Goal: Task Accomplishment & Management: Use online tool/utility

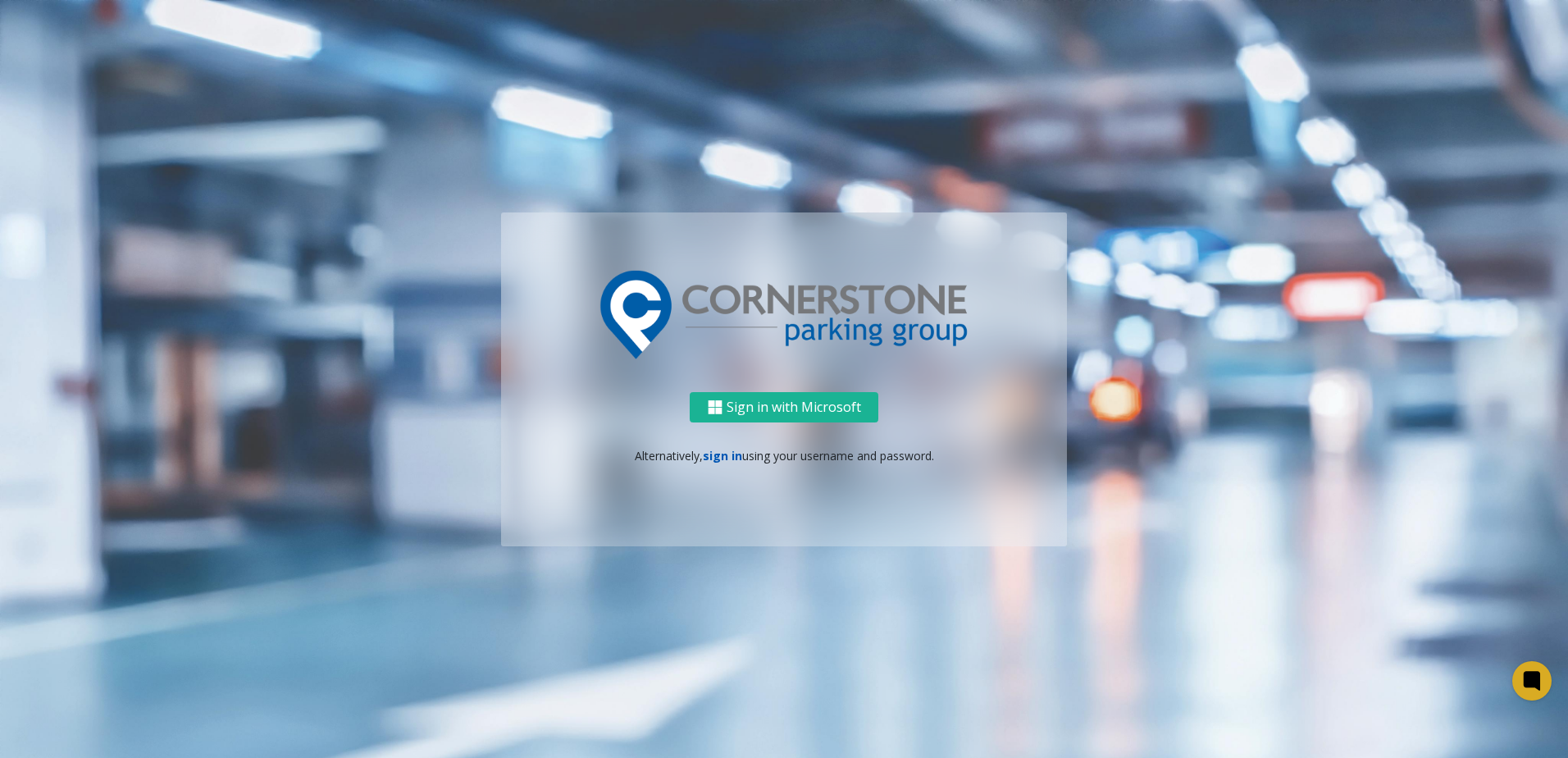
click at [735, 456] on link "sign in" at bounding box center [722, 455] width 39 height 16
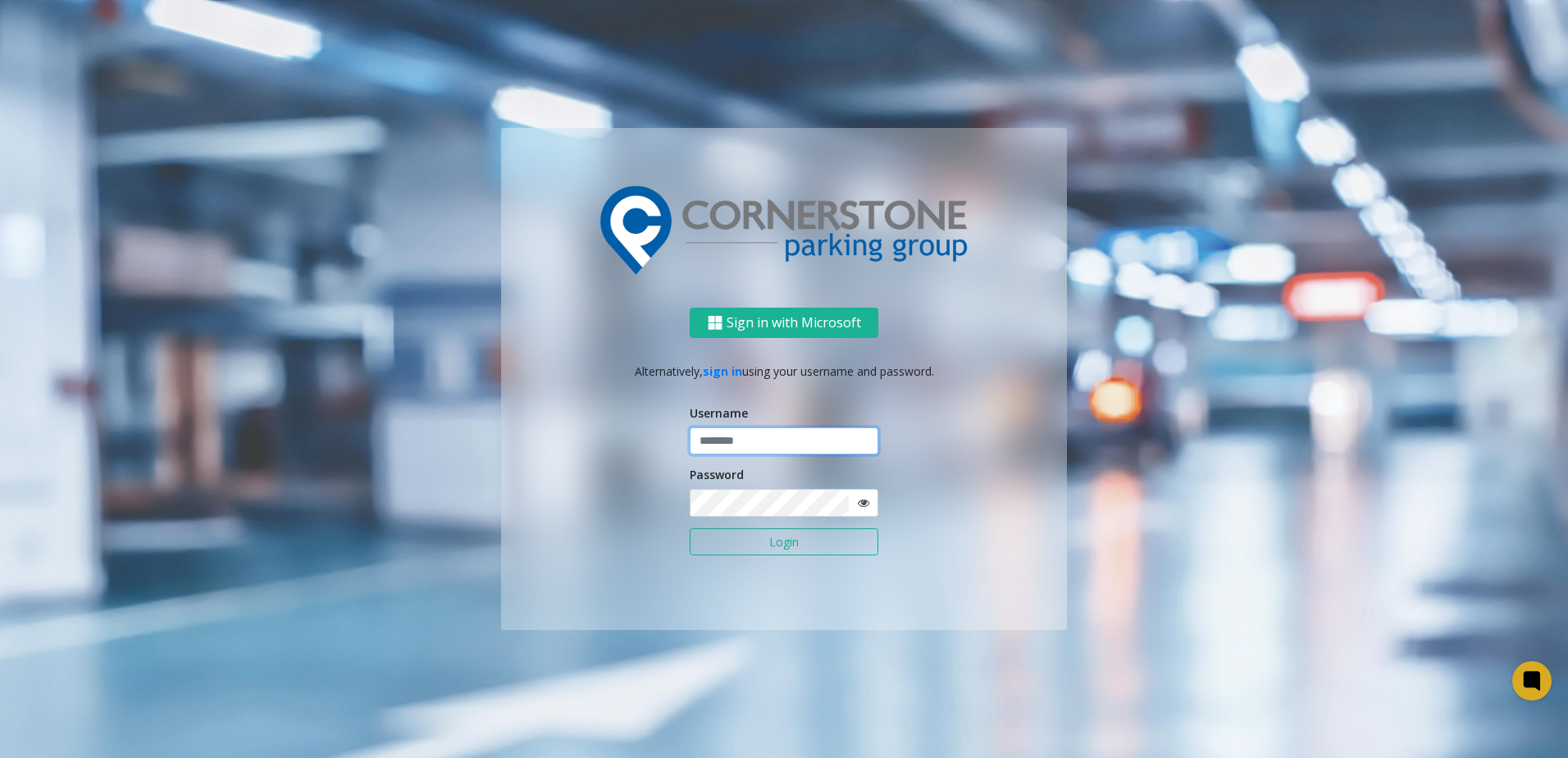
click at [753, 447] on input "text" at bounding box center [784, 441] width 188 height 28
type input "**********"
click button "Login" at bounding box center [784, 542] width 188 height 28
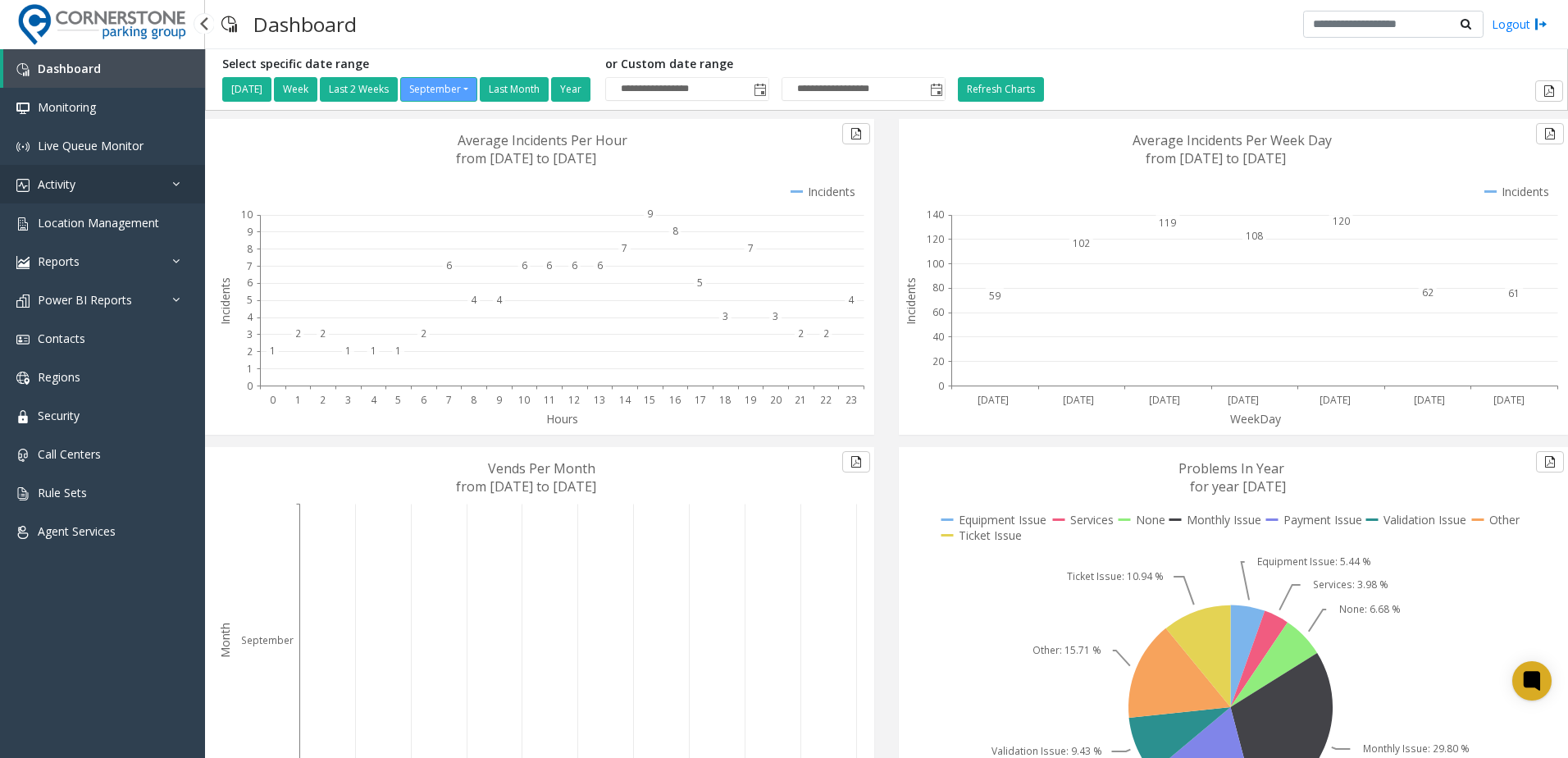
click at [118, 189] on link "Activity" at bounding box center [102, 185] width 205 height 39
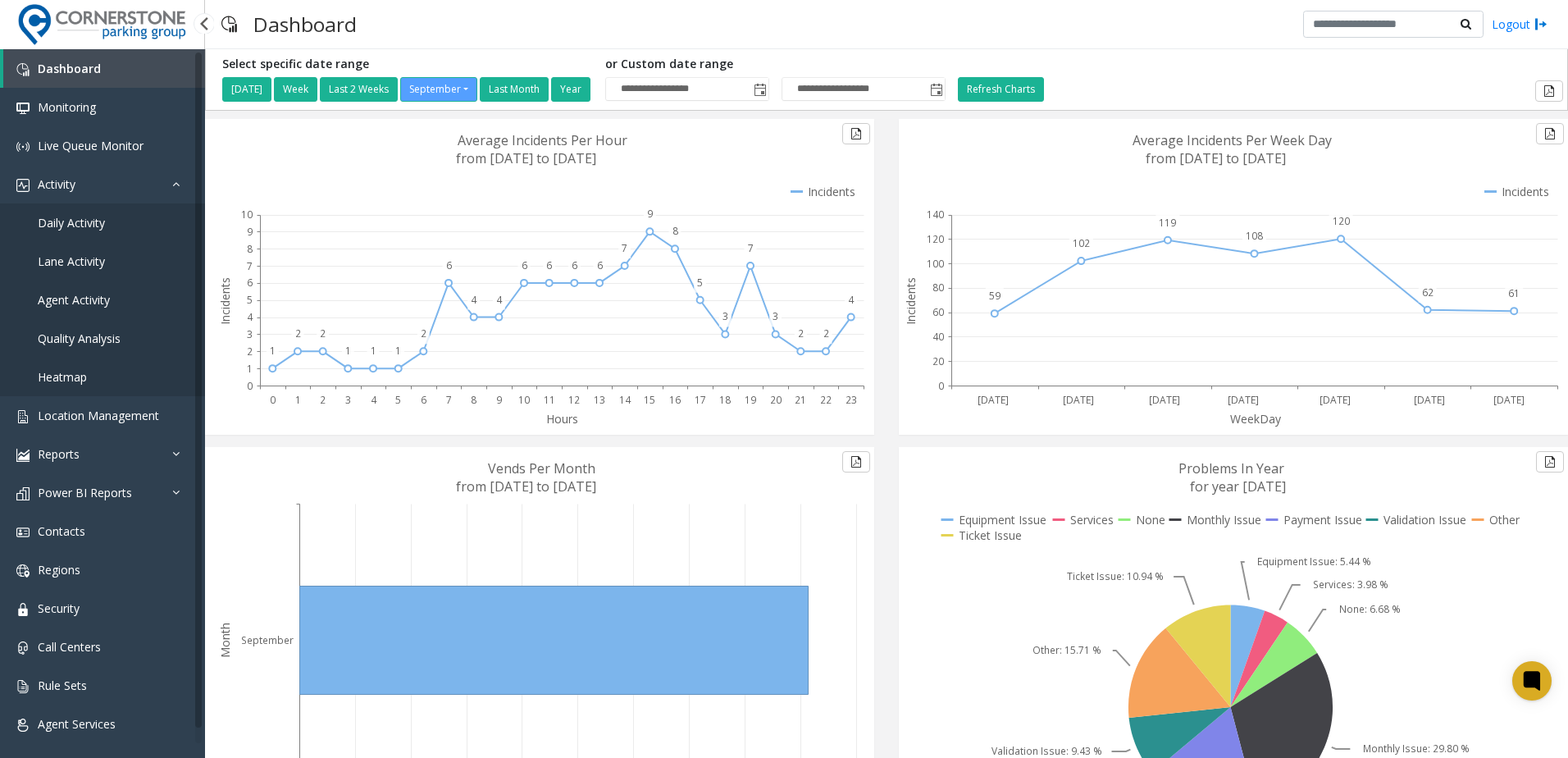
click at [145, 239] on link "Daily Activity" at bounding box center [102, 223] width 205 height 39
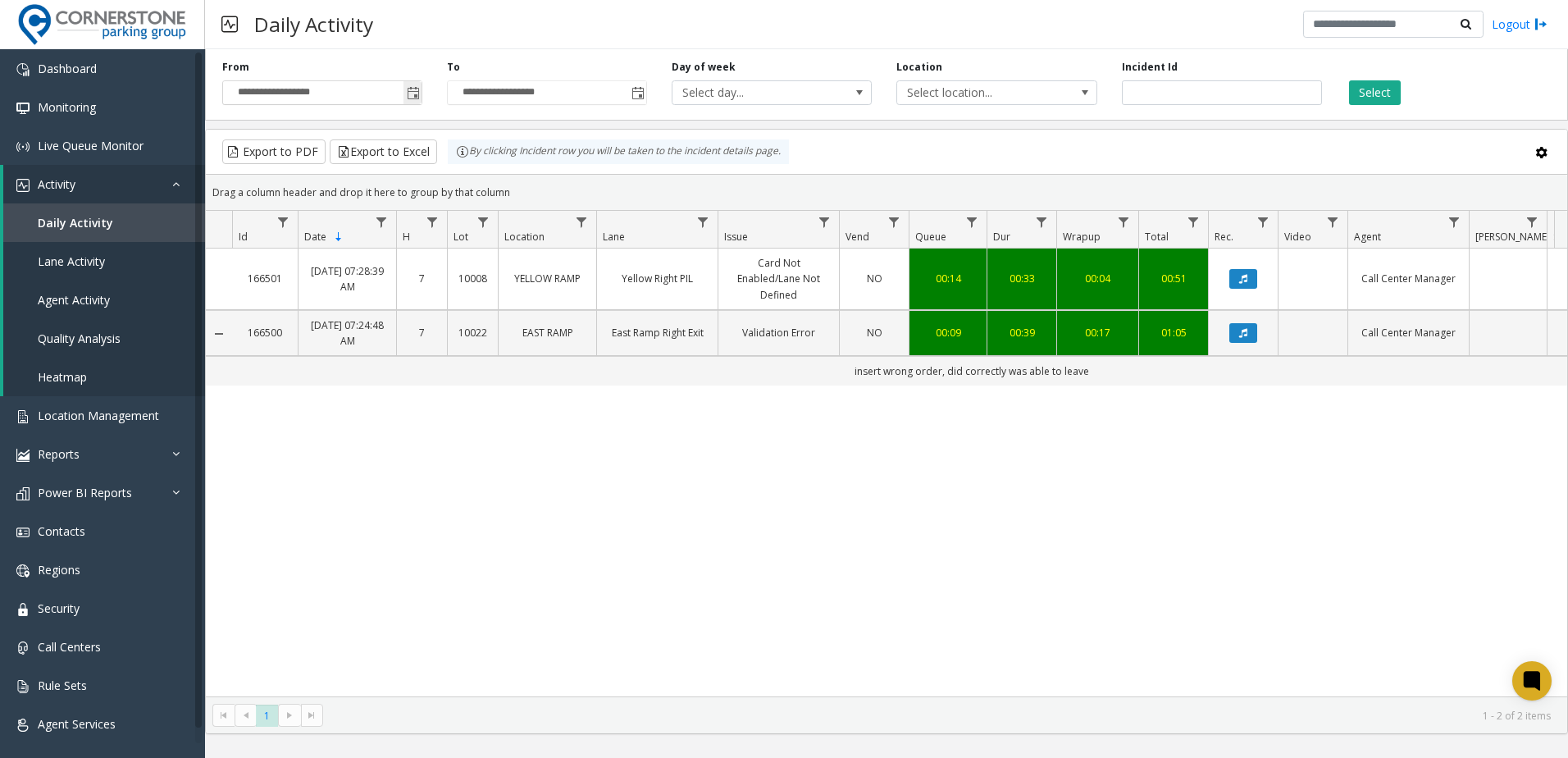
click at [390, 92] on input "**********" at bounding box center [322, 92] width 199 height 23
click at [406, 90] on span "Toggle popup" at bounding box center [412, 93] width 18 height 26
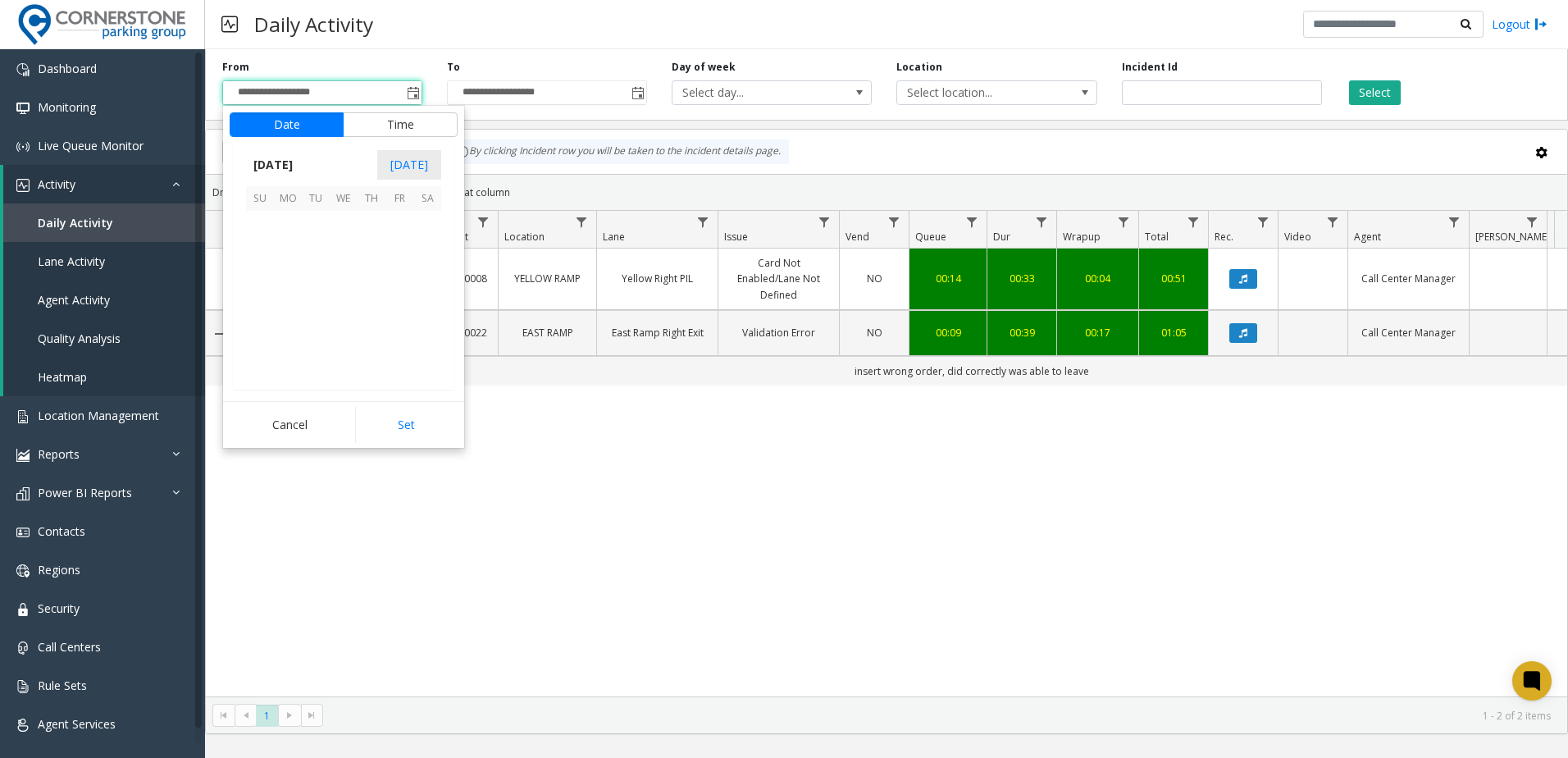
scroll to position [294495, 0]
click at [379, 278] on span "18" at bounding box center [371, 281] width 28 height 28
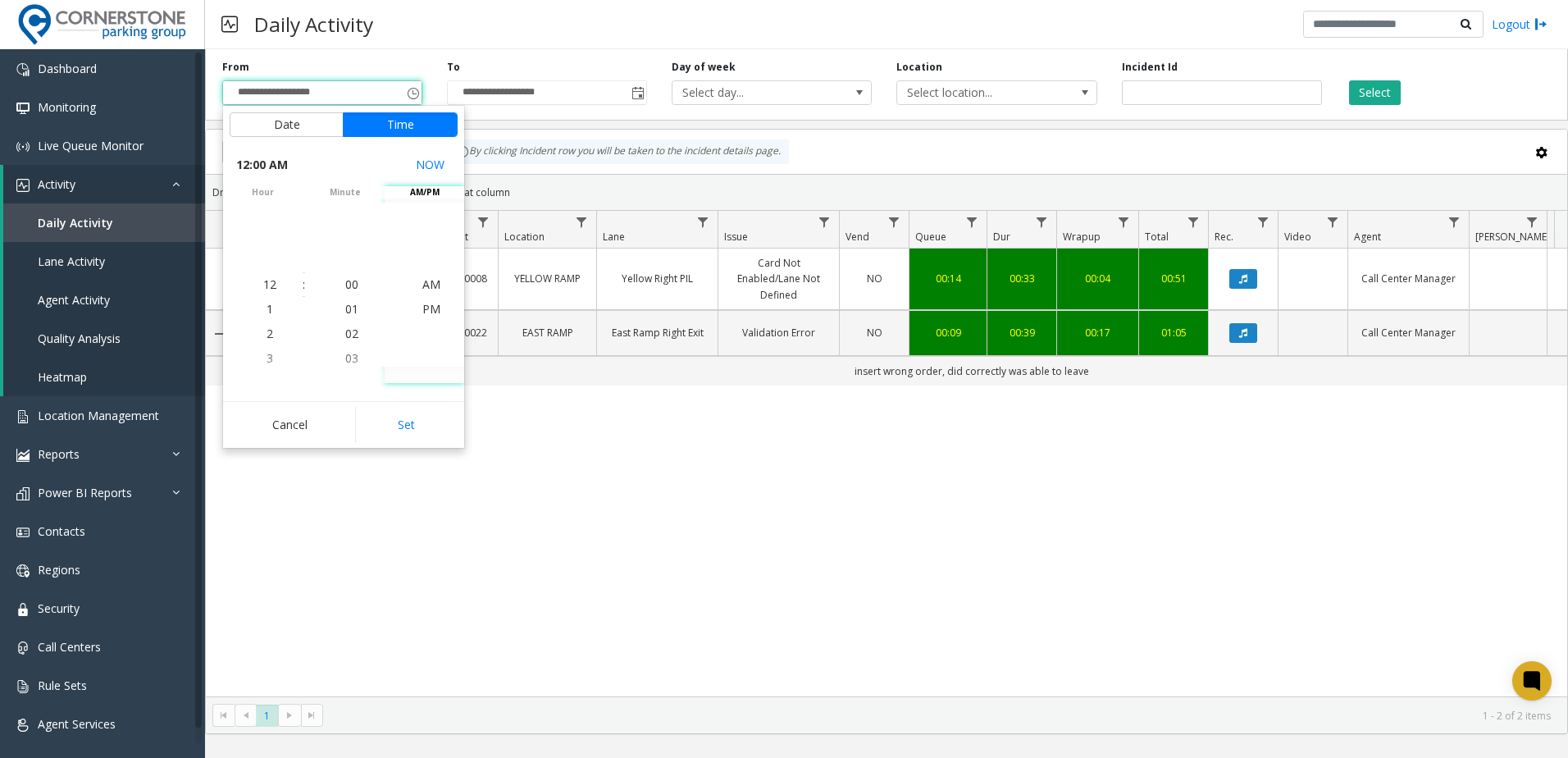
drag, startPoint x: 411, startPoint y: 425, endPoint x: 434, endPoint y: 399, distance: 34.7
click at [412, 427] on button "Set" at bounding box center [406, 425] width 103 height 36
type input "**********"
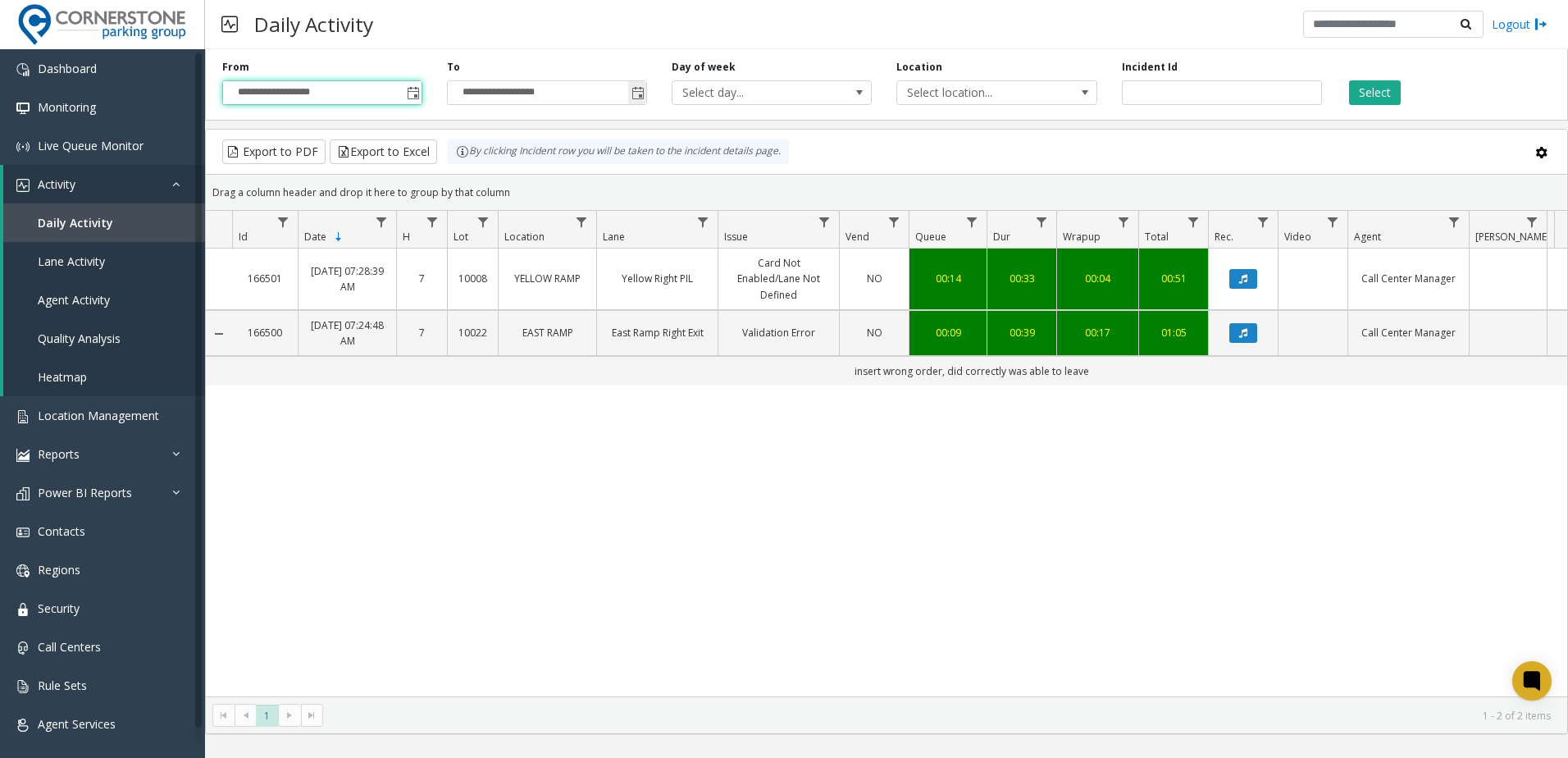
click at [636, 96] on span "Toggle popup" at bounding box center [638, 94] width 13 height 13
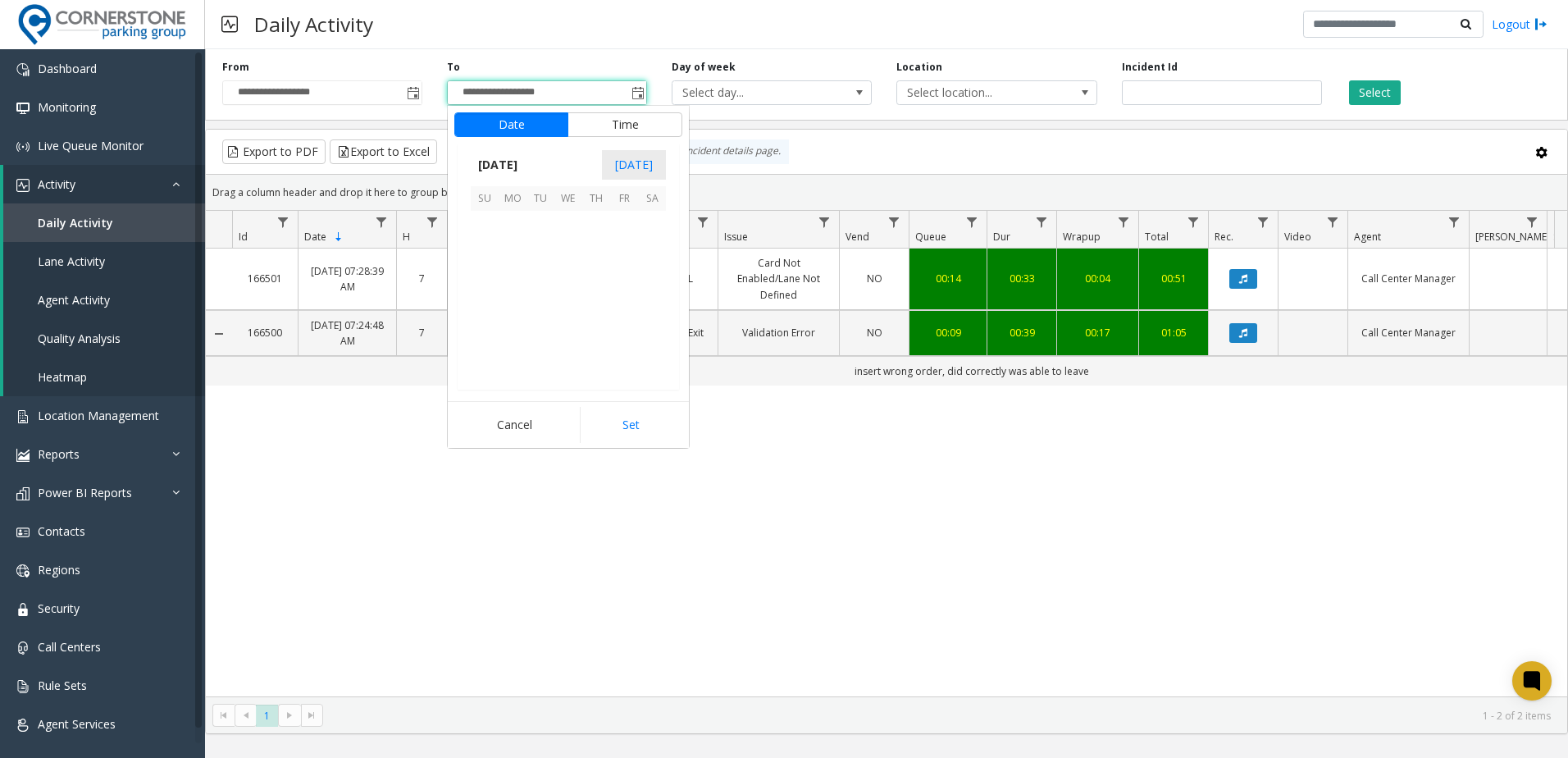
scroll to position [24, 0]
click at [603, 281] on span "18" at bounding box center [596, 281] width 28 height 28
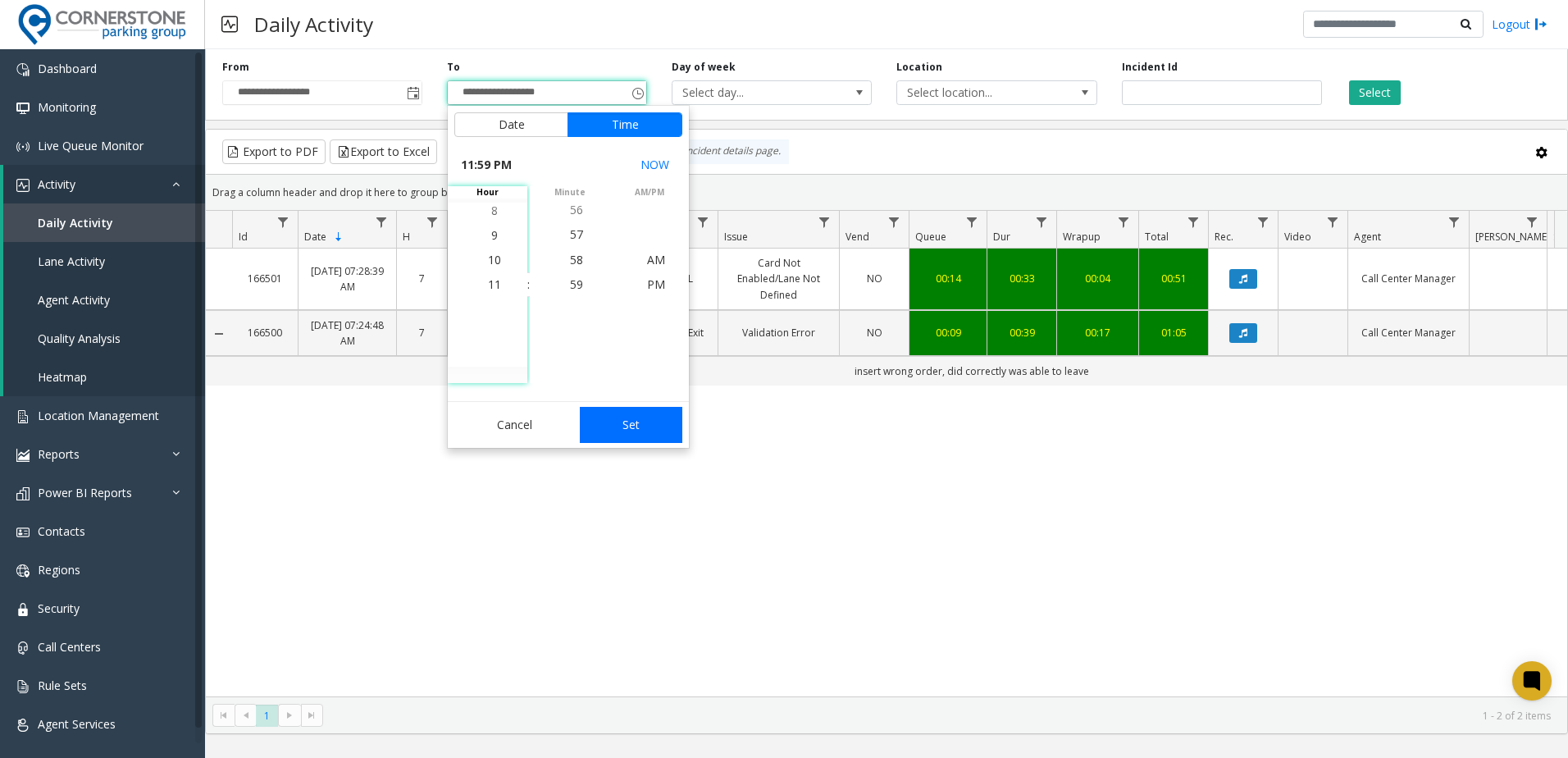
click at [655, 433] on button "Set" at bounding box center [631, 425] width 103 height 36
type input "**********"
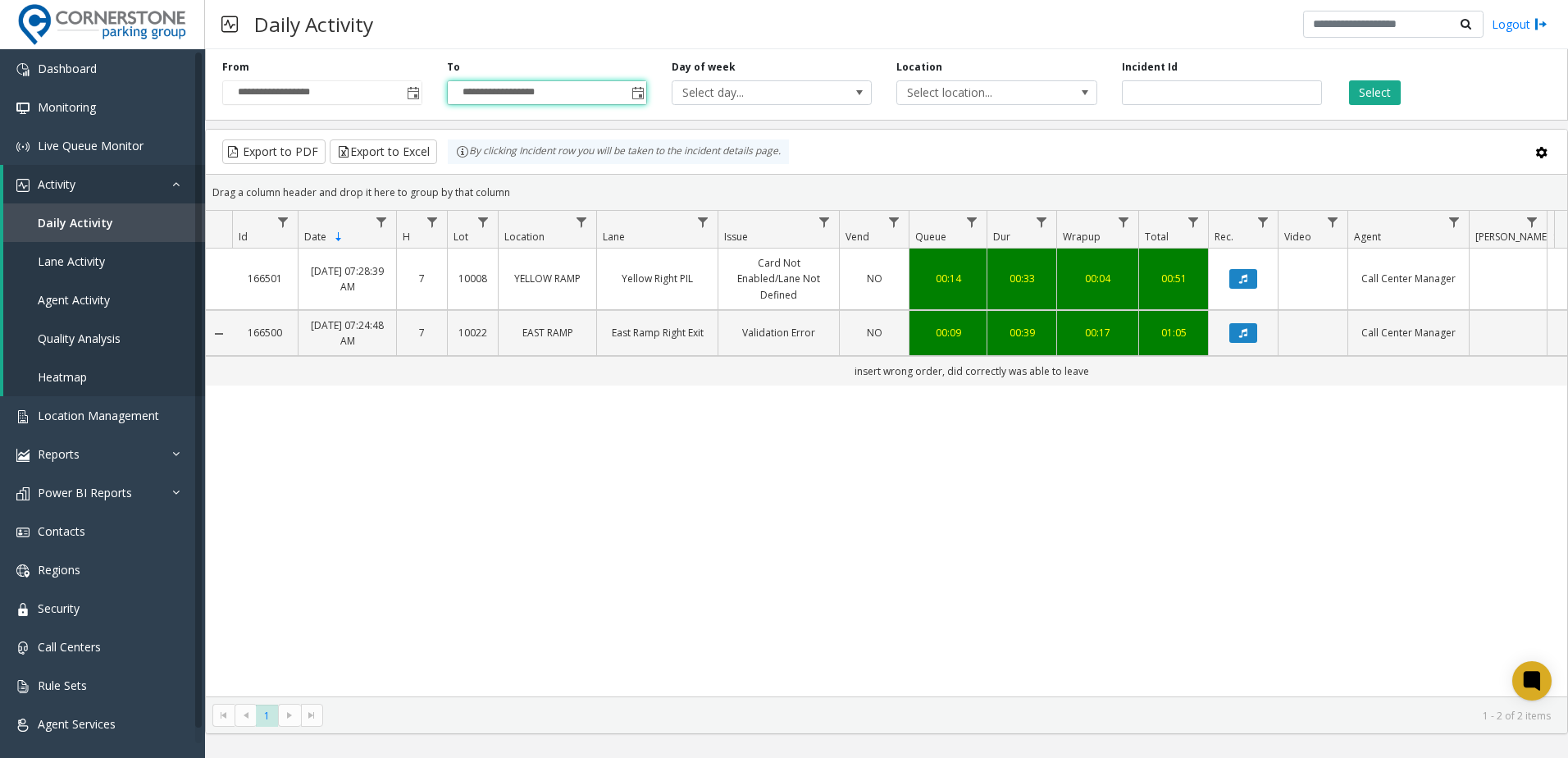
drag, startPoint x: 1387, startPoint y: 96, endPoint x: 1373, endPoint y: 116, distance: 24.4
click at [1388, 96] on button "Select" at bounding box center [1375, 93] width 52 height 24
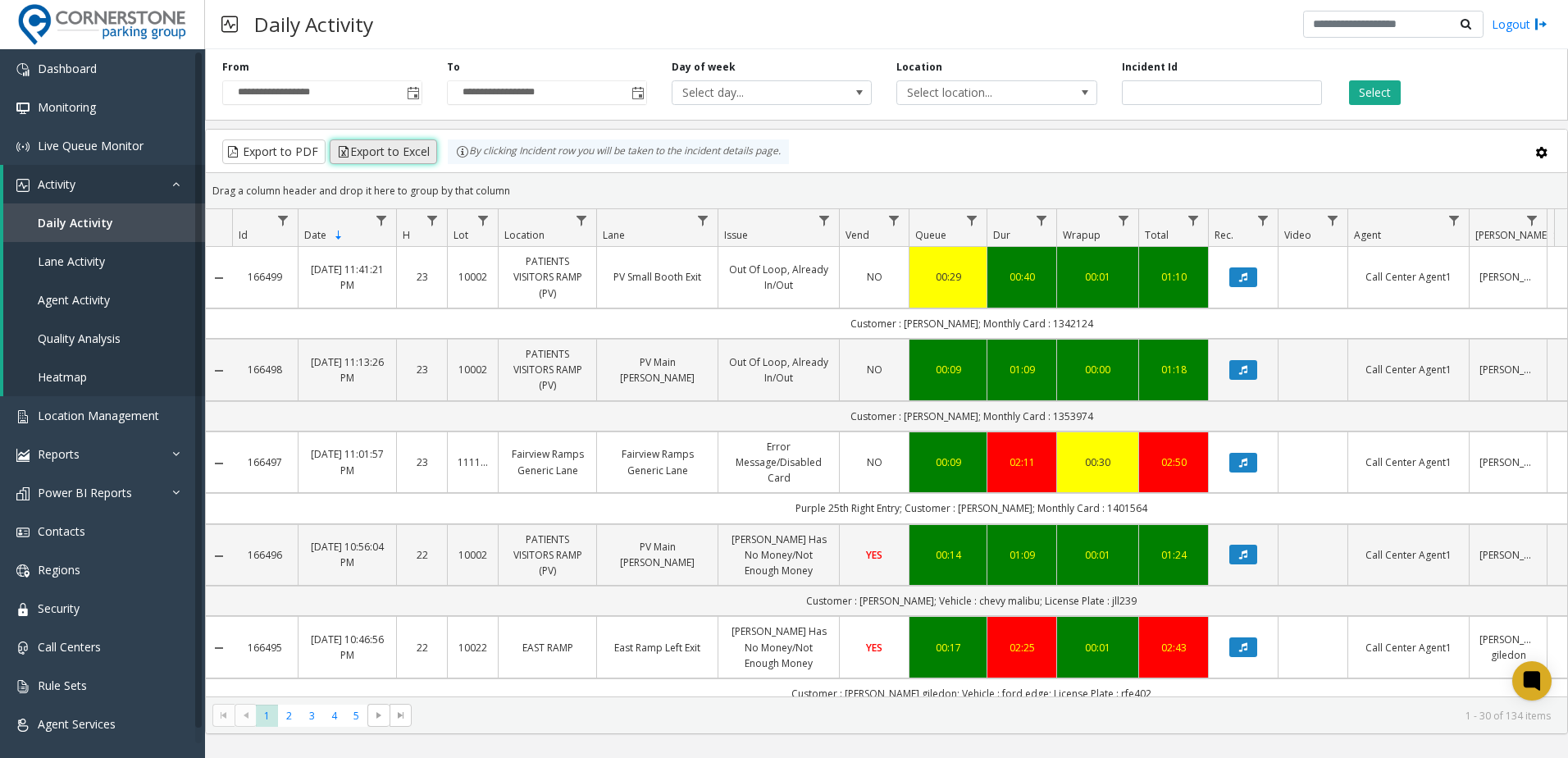
click at [358, 152] on button "Export to Excel" at bounding box center [383, 151] width 108 height 24
